Goal: Information Seeking & Learning: Find specific fact

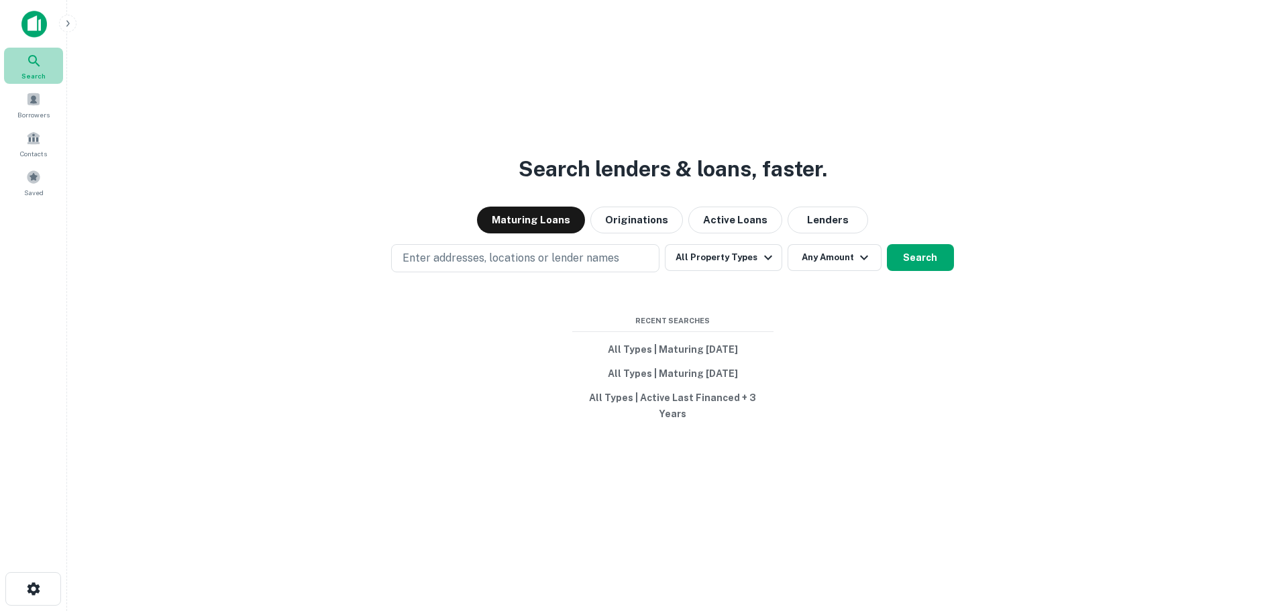
click at [32, 70] on div "Search" at bounding box center [33, 66] width 59 height 36
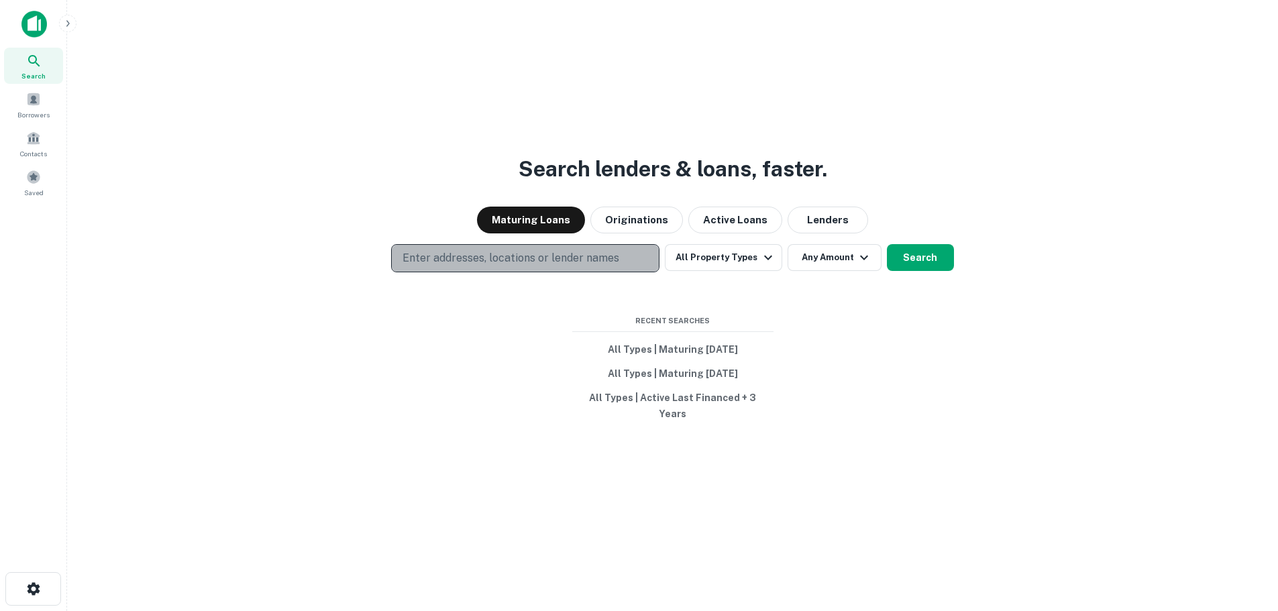
click at [603, 266] on p "Enter addresses, locations or lender names" at bounding box center [511, 258] width 217 height 16
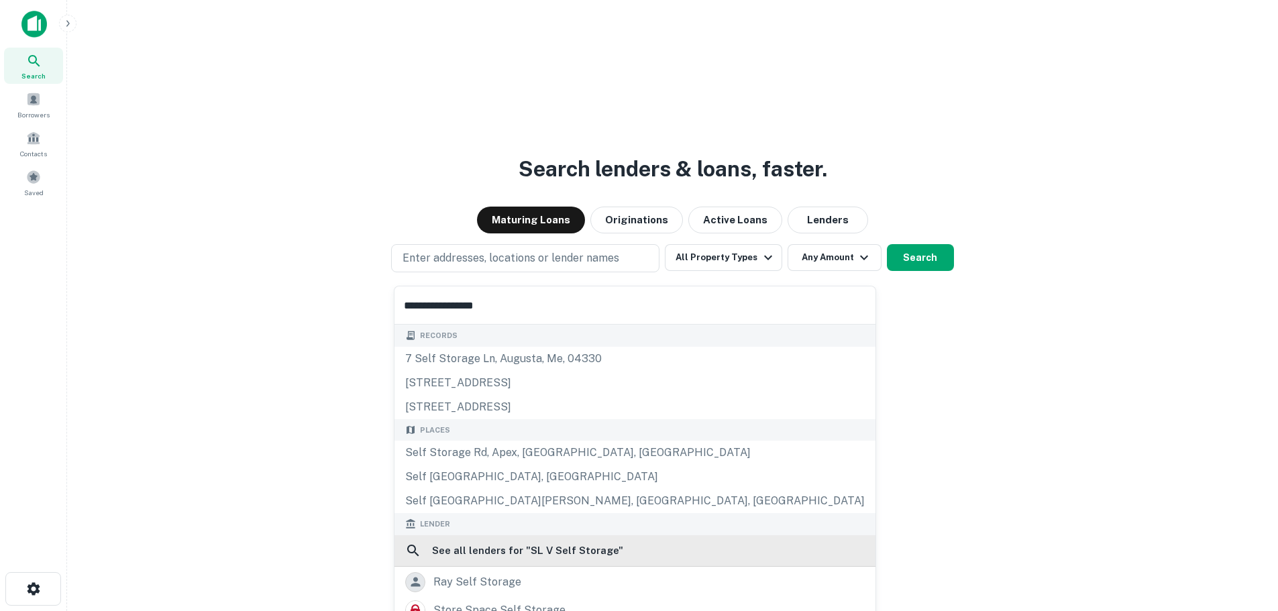
type input "**********"
click at [561, 553] on h6 "See all lenders for " SL V Self Storage "" at bounding box center [527, 551] width 191 height 16
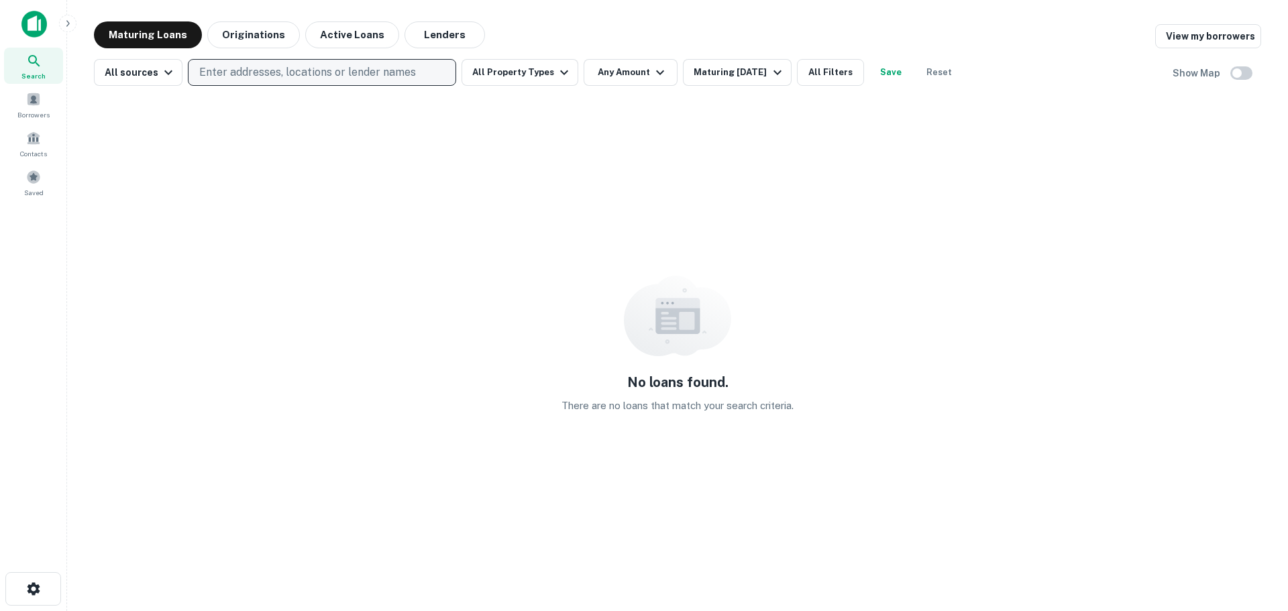
click at [255, 78] on p "Enter addresses, locations or lender names" at bounding box center [307, 72] width 217 height 16
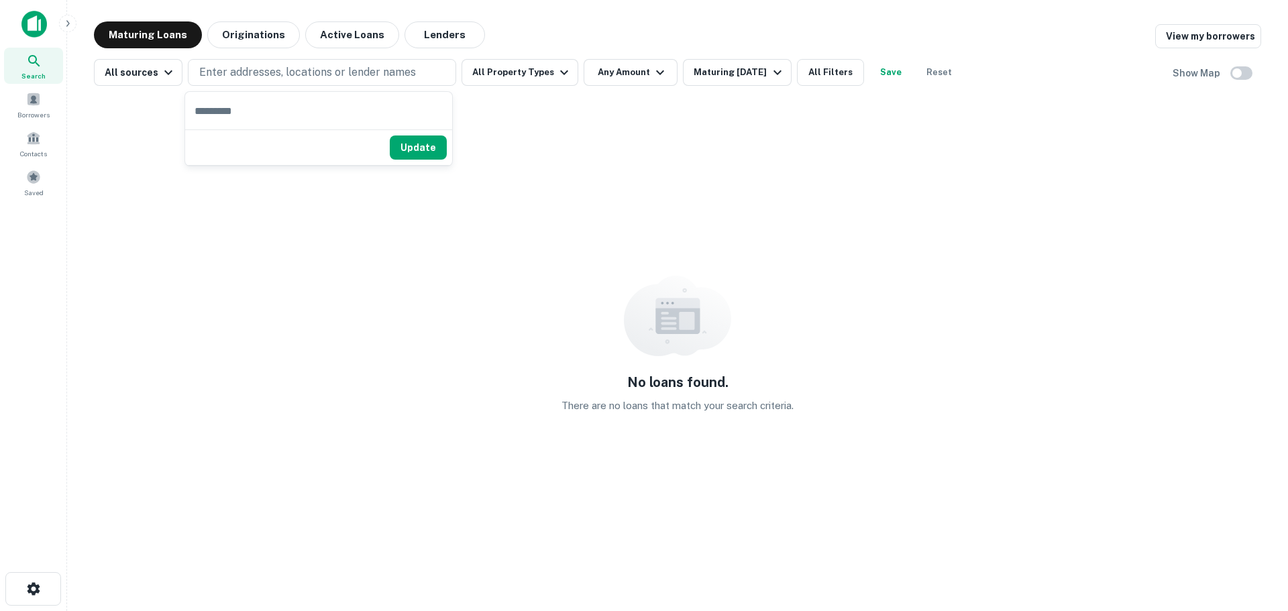
click at [34, 52] on div "Search" at bounding box center [33, 66] width 59 height 36
